Goal: Transaction & Acquisition: Book appointment/travel/reservation

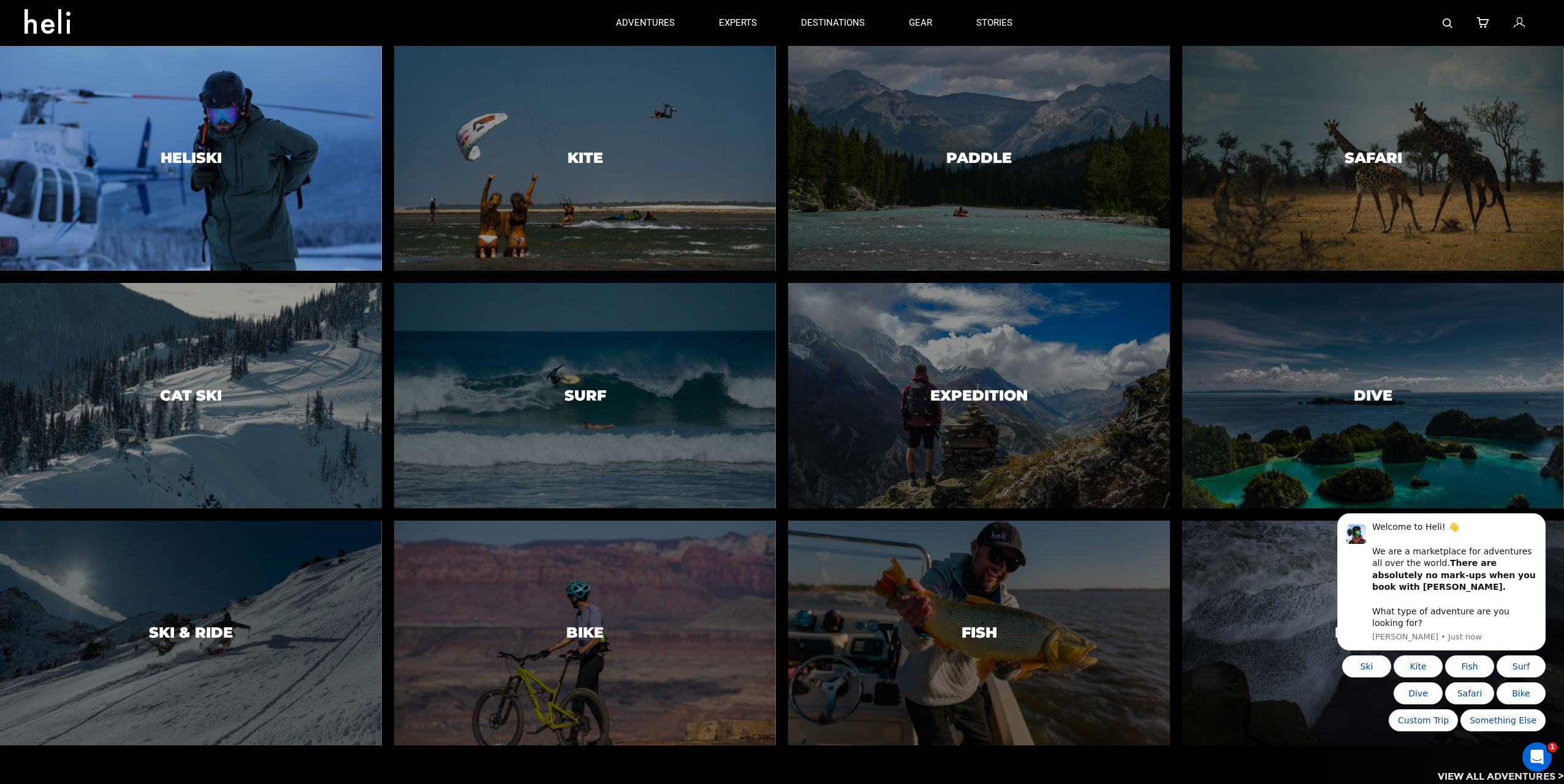
click at [273, 137] on div at bounding box center [190, 159] width 389 height 230
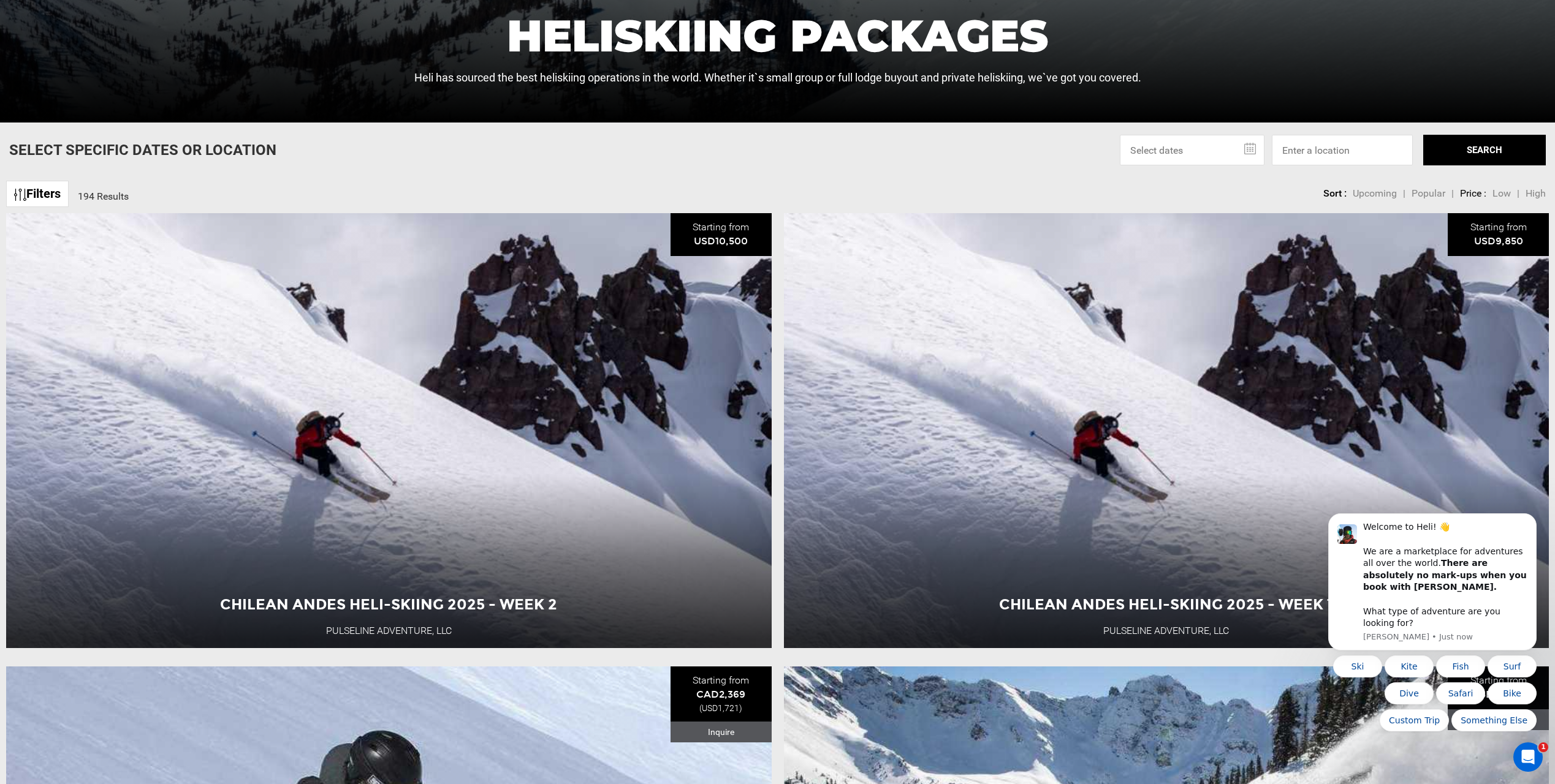
scroll to position [551, 0]
click at [1328, 149] on input at bounding box center [1342, 150] width 141 height 30
click at [1250, 151] on input "text" at bounding box center [1192, 150] width 145 height 30
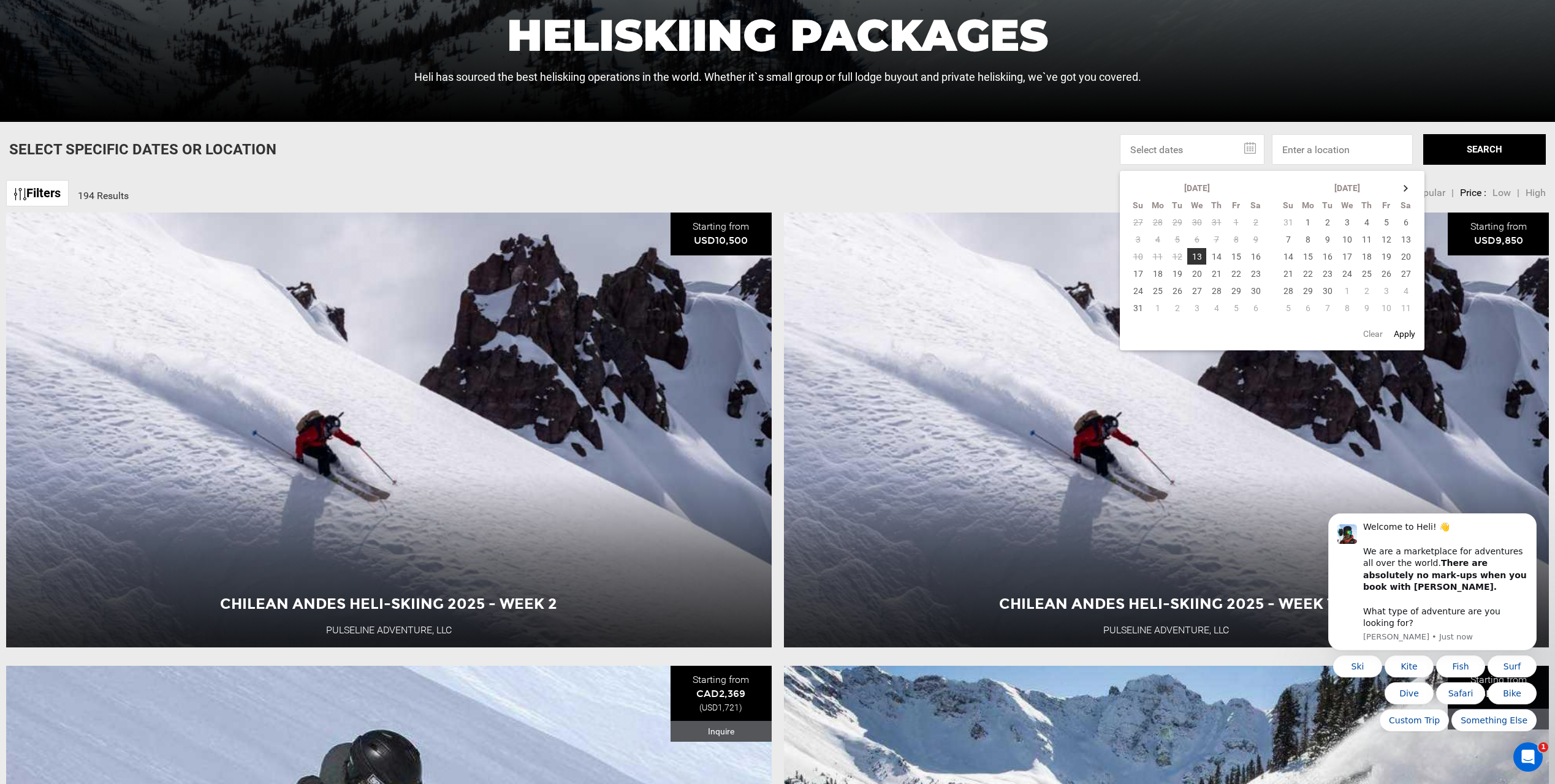
click at [1250, 151] on input "text" at bounding box center [1192, 150] width 145 height 30
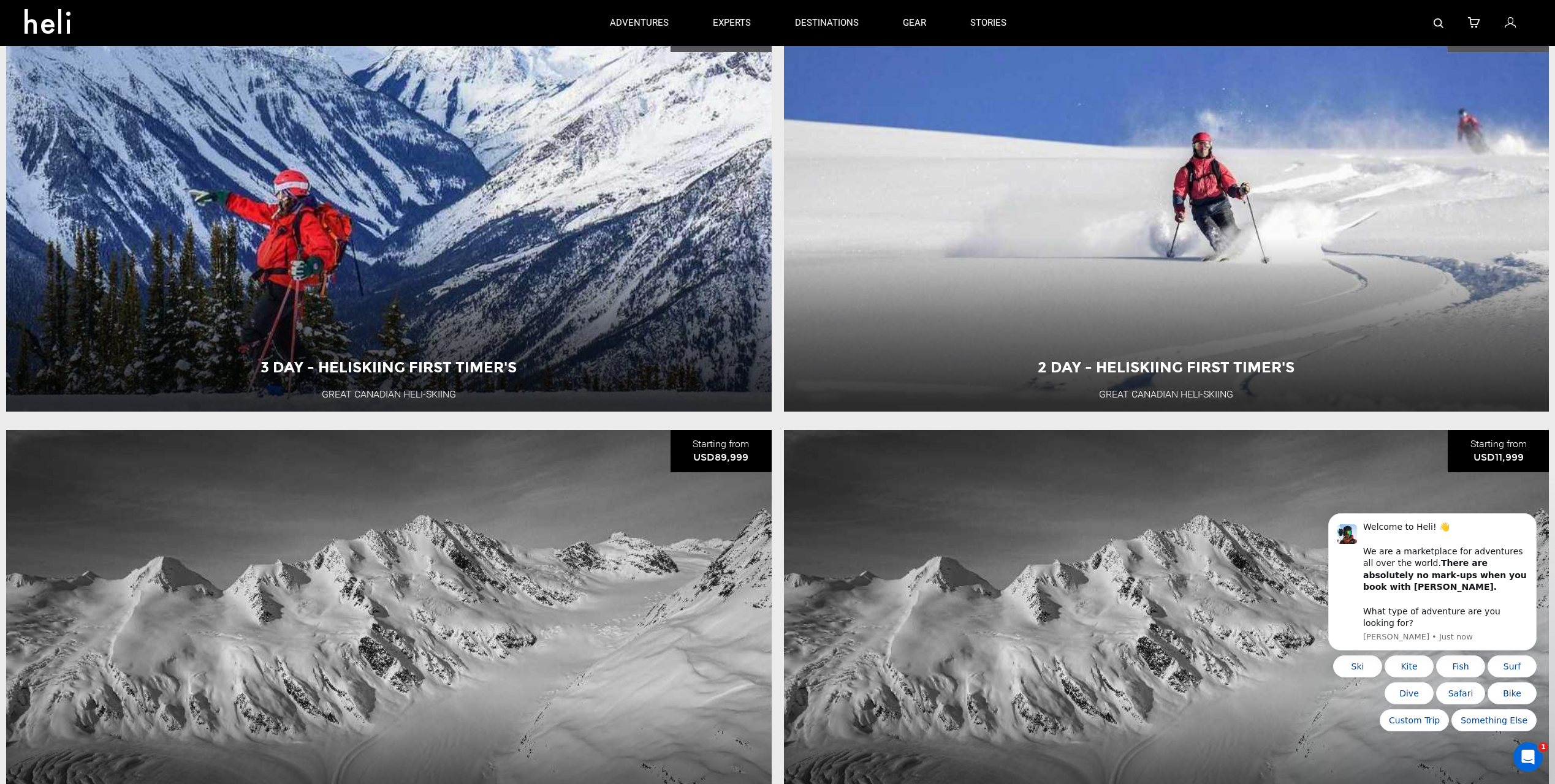
scroll to position [2573, 0]
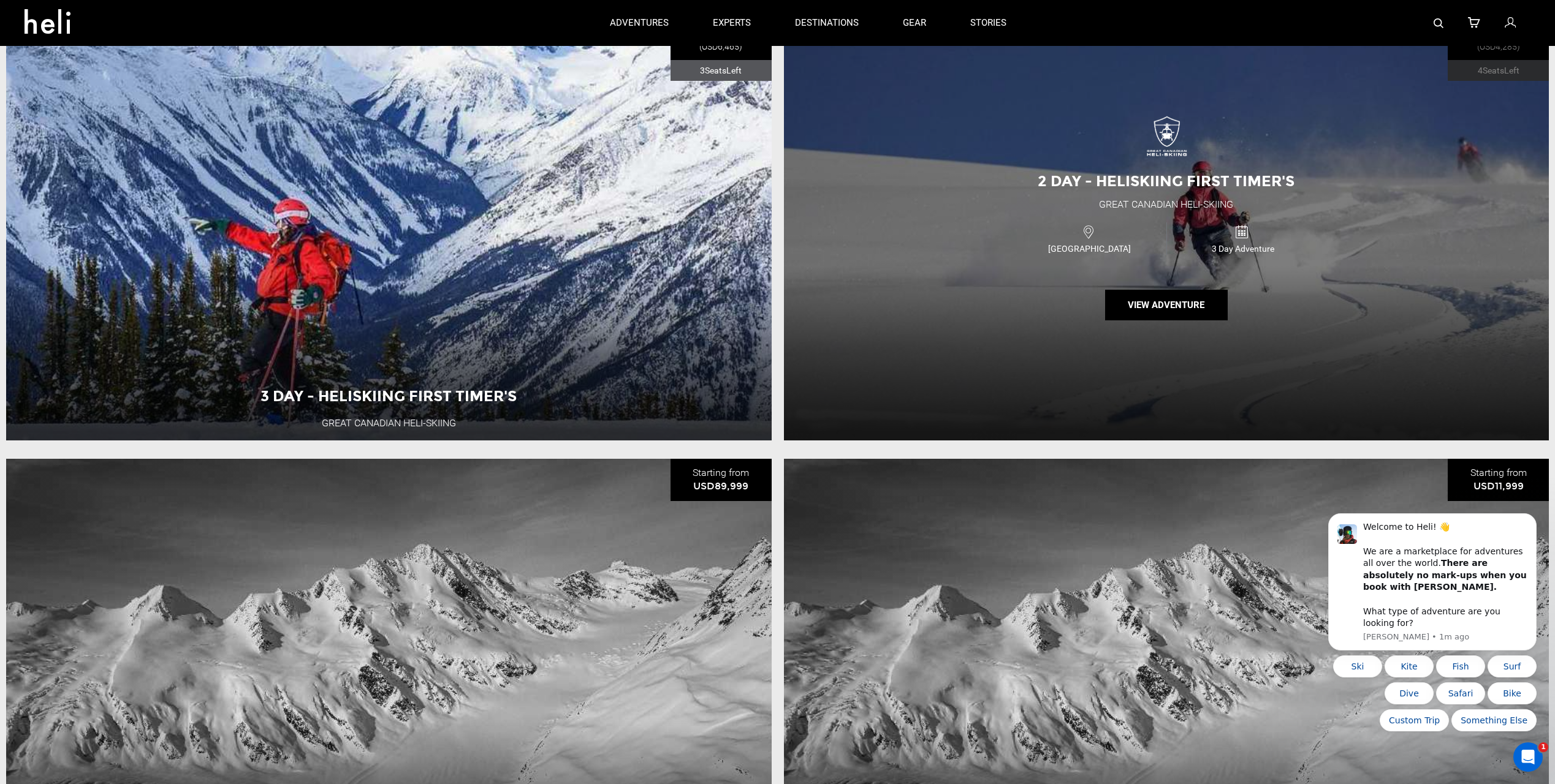
click at [1037, 306] on div "2 Day - Heliskiing First Timer's Great Canadian Heli-Skiing Canada 3 Day Advent…" at bounding box center [1166, 223] width 766 height 435
